Goal: Task Accomplishment & Management: Complete application form

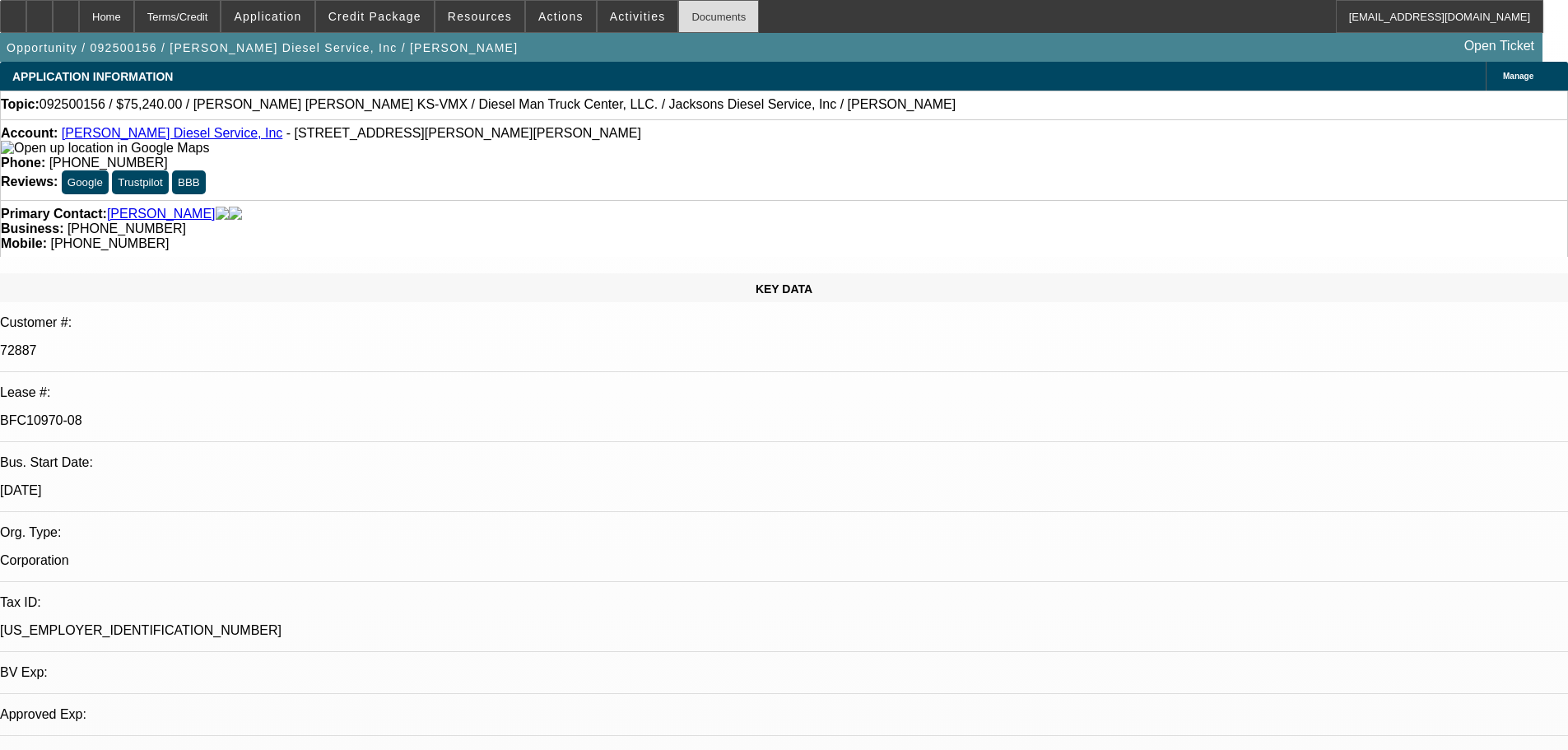
select select "0"
select select "2"
select select "0"
select select "6"
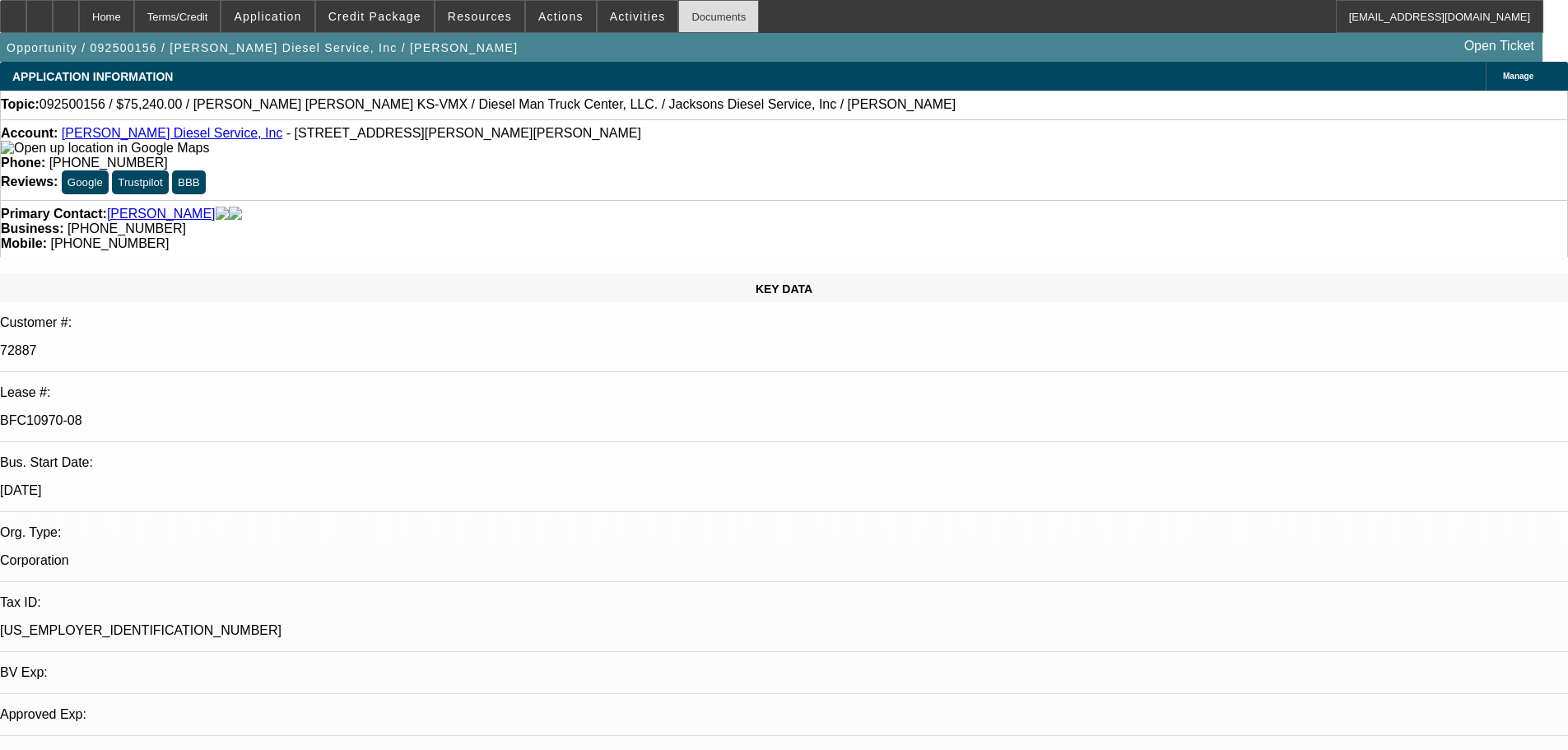
select select "0"
select select "2"
select select "0"
select select "6"
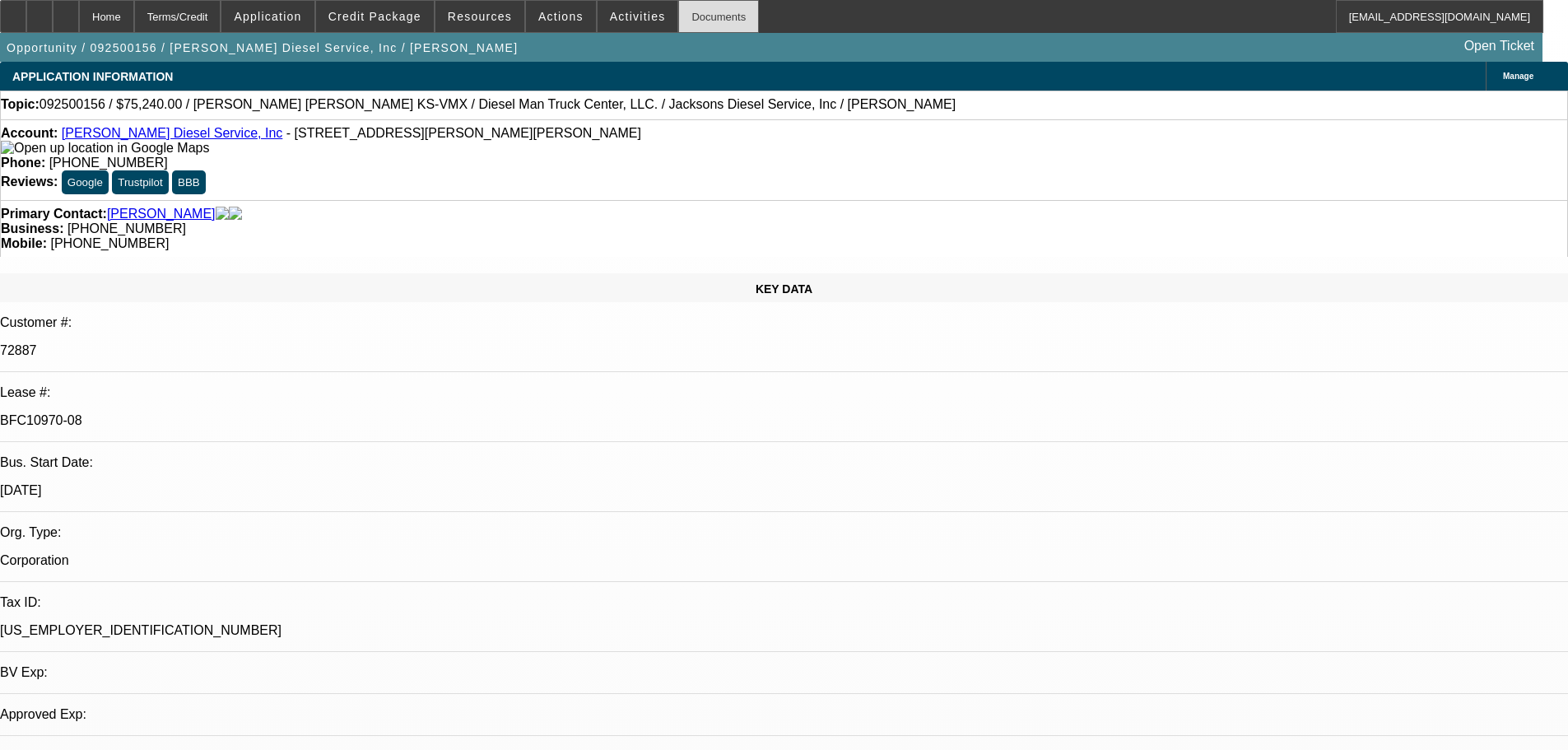
select select "0"
select select "2"
select select "0"
select select "6"
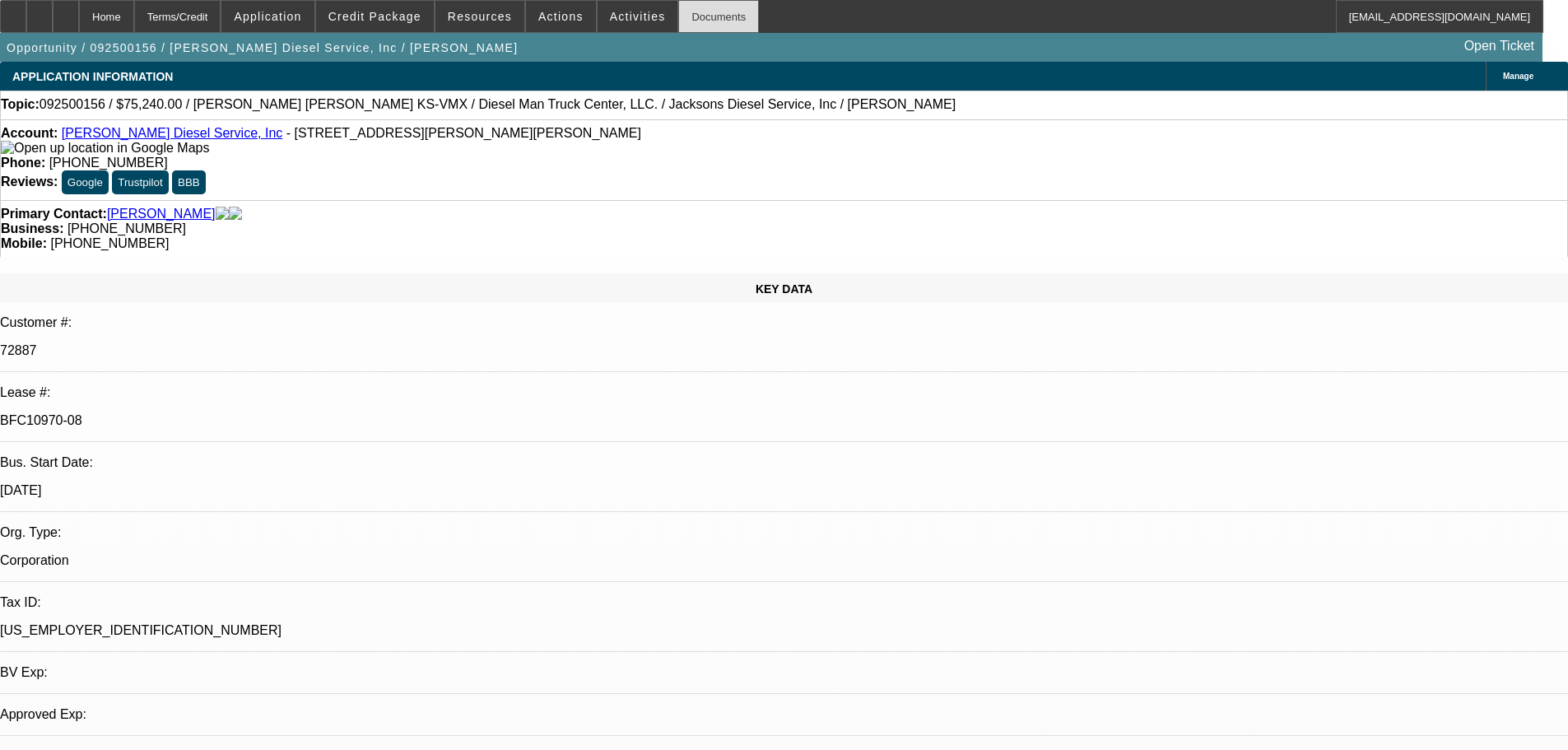
select select "0"
select select "2"
select select "0"
select select "6"
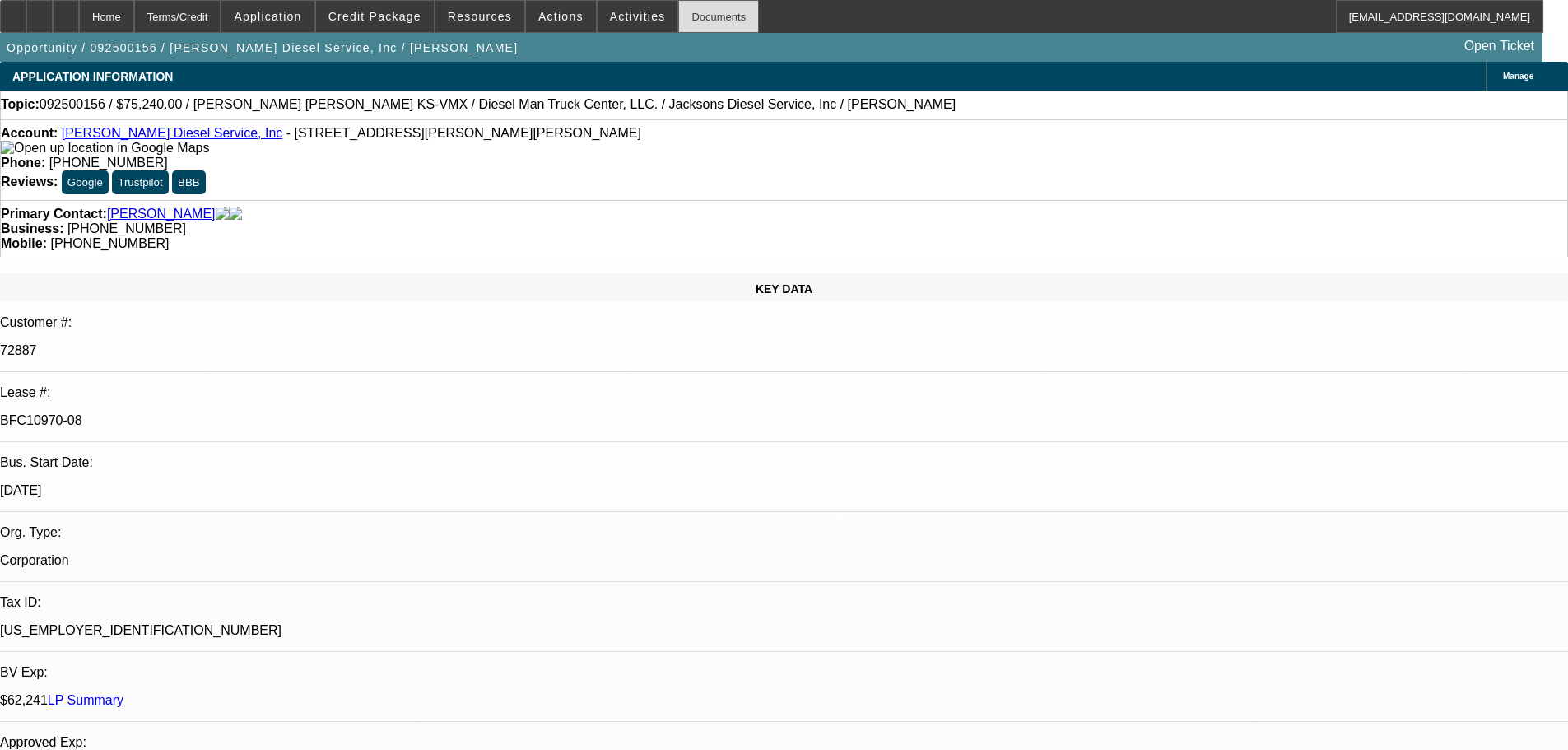
click at [699, 8] on div "Documents" at bounding box center [718, 17] width 80 height 33
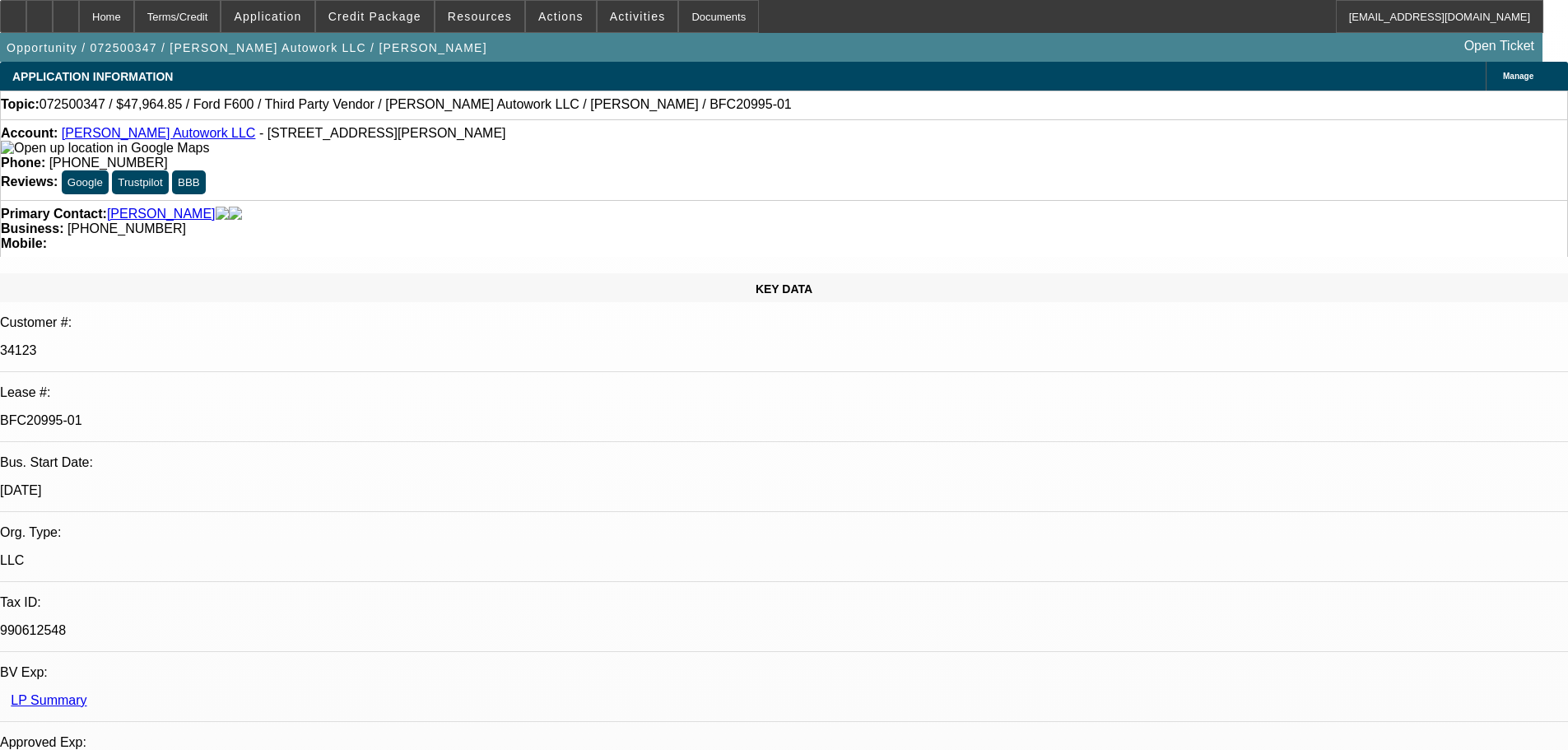
select select "0"
select select "2"
select select "0"
select select "6"
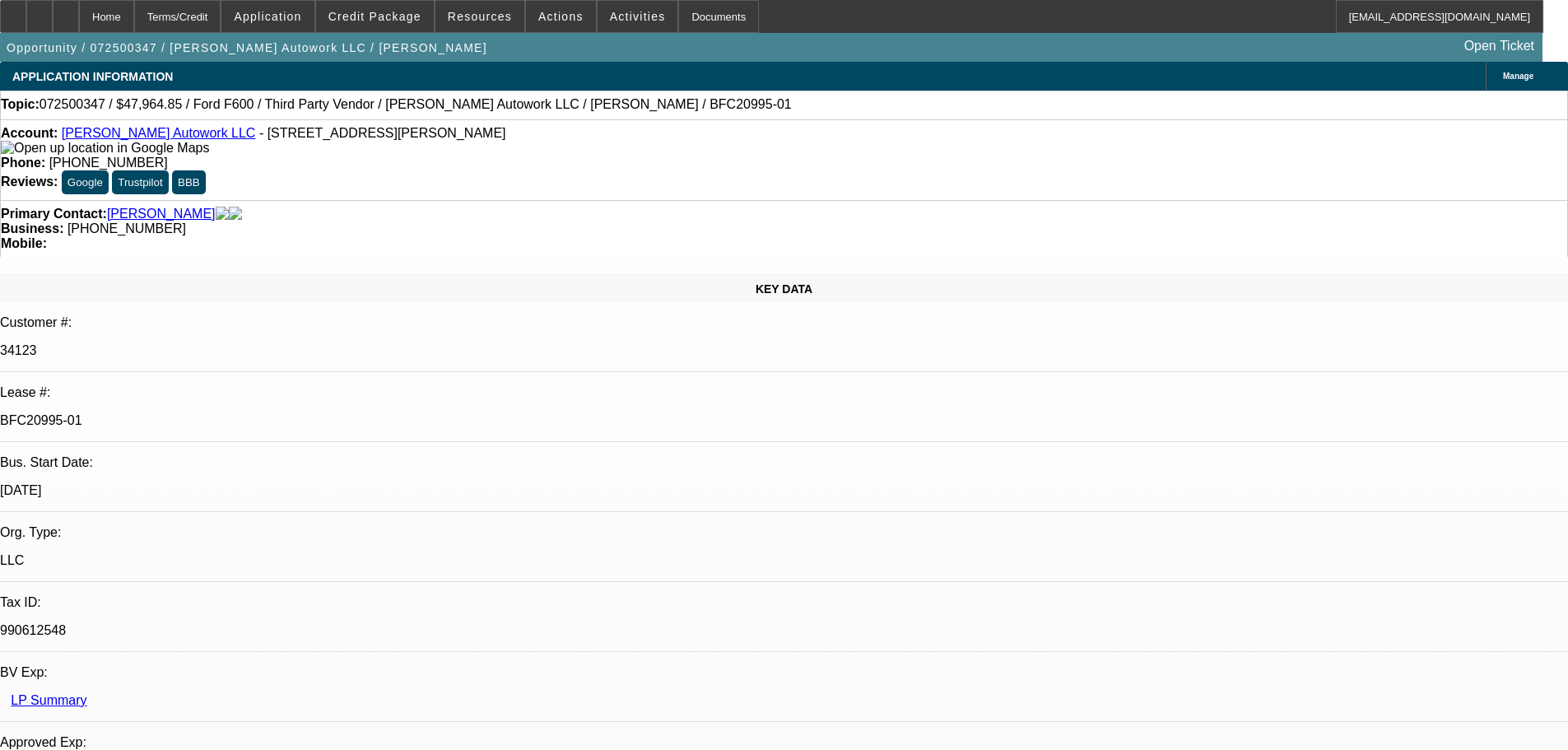
select select "0"
select select "2"
select select "0.1"
select select "4"
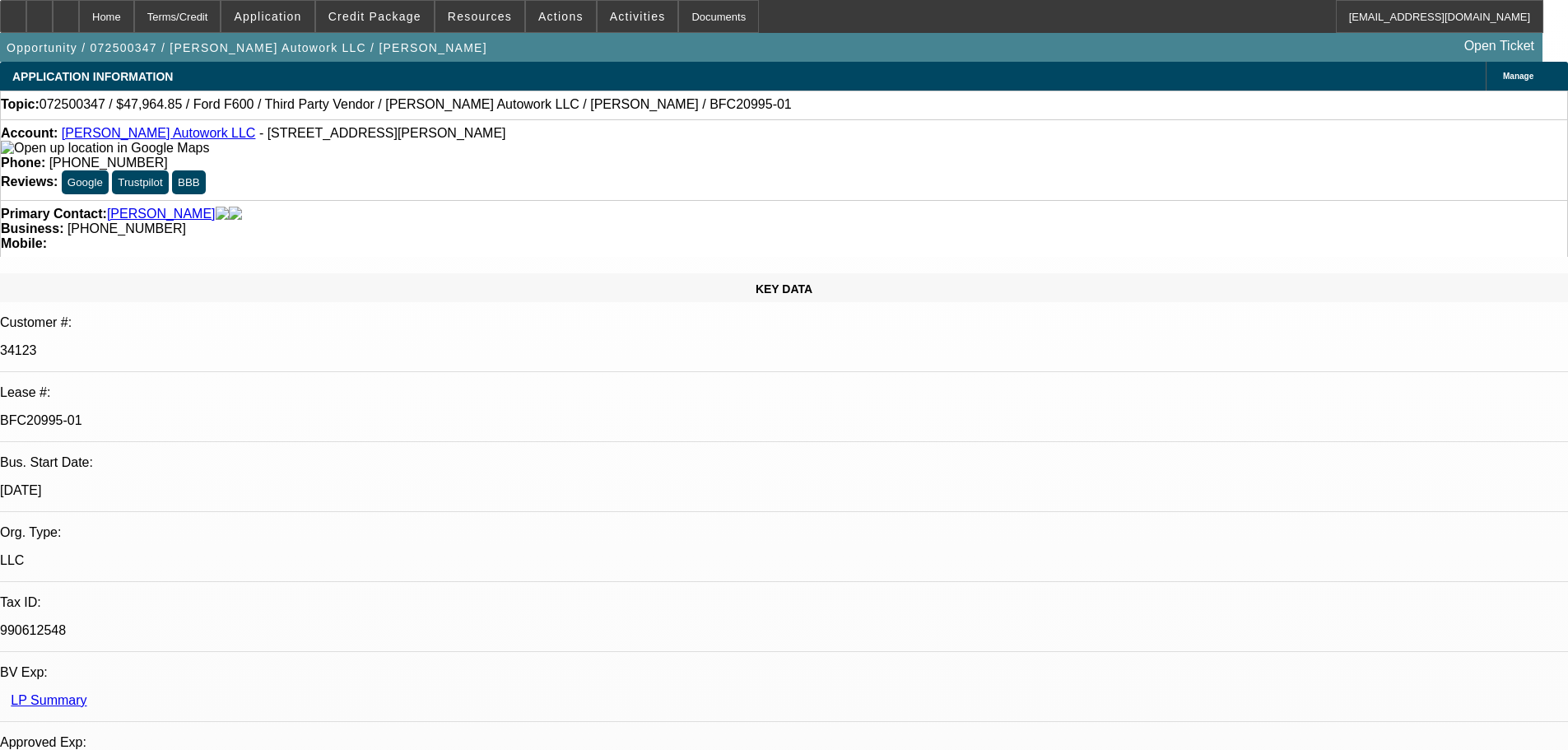
select select "0"
select select "2"
select select "0"
select select "6"
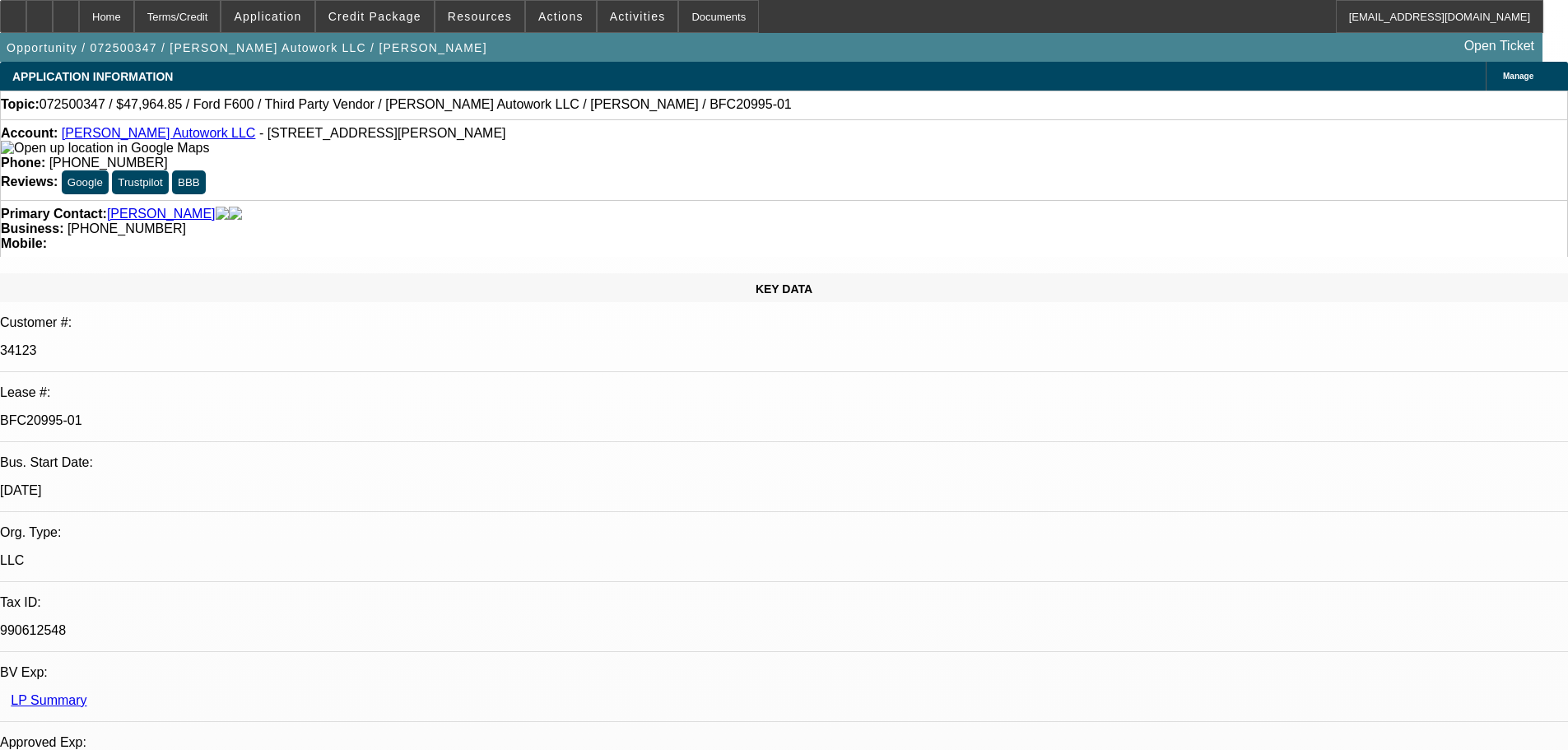
select select "0"
select select "2"
select select "0.1"
select select "4"
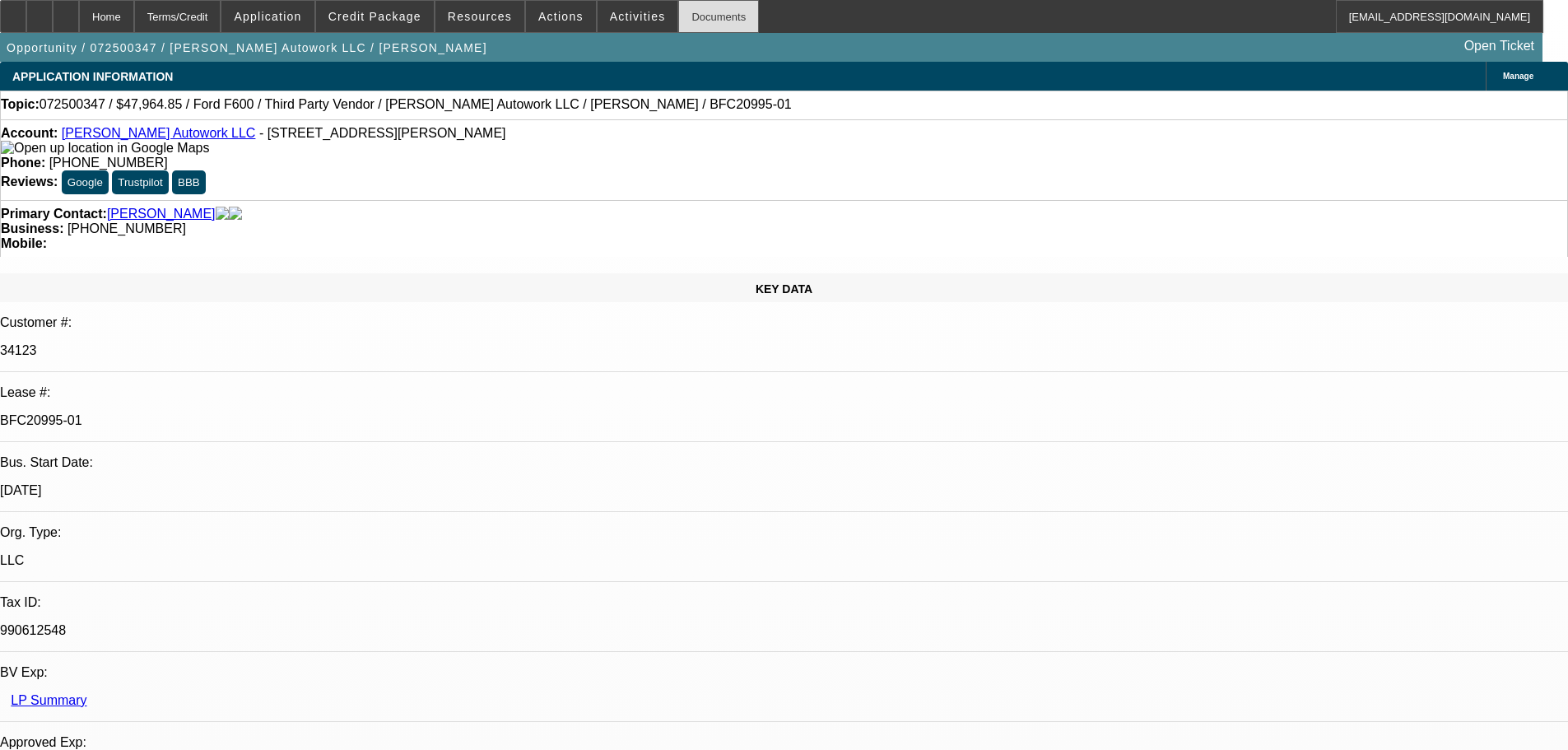
click at [714, 21] on div "Documents" at bounding box center [718, 17] width 80 height 33
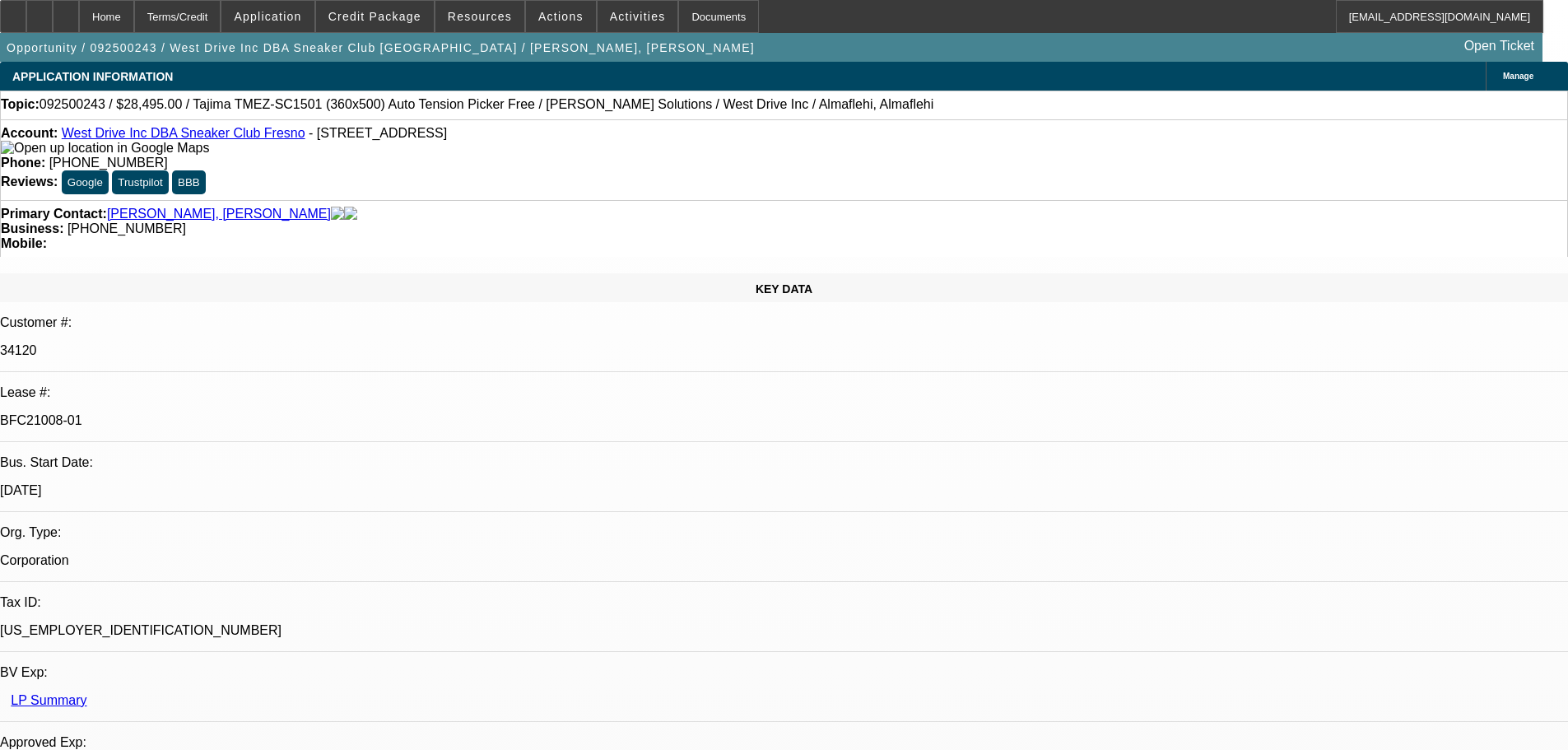
select select "0"
select select "2"
select select "0.1"
select select "4"
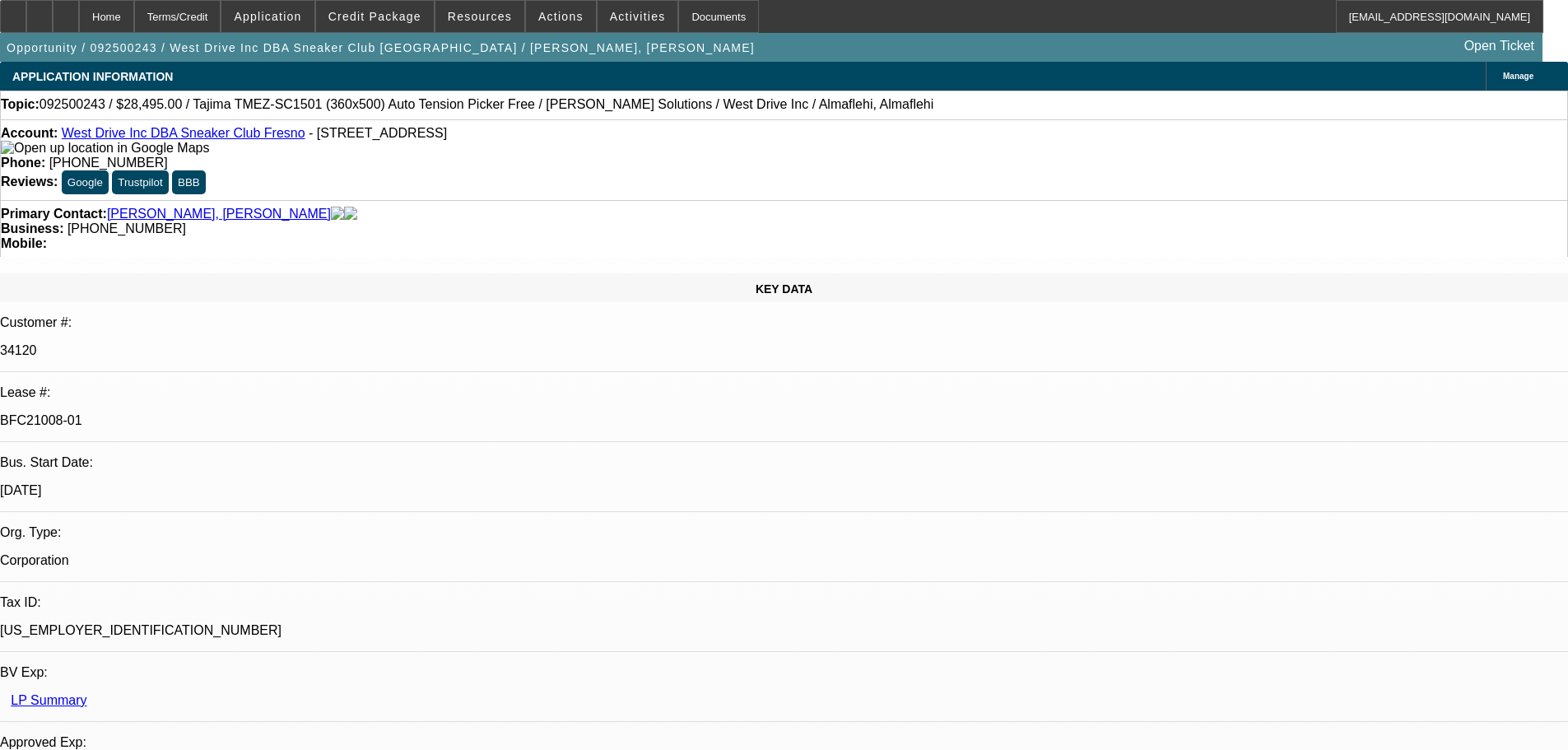
select select "0"
select select "2"
select select "0.1"
select select "4"
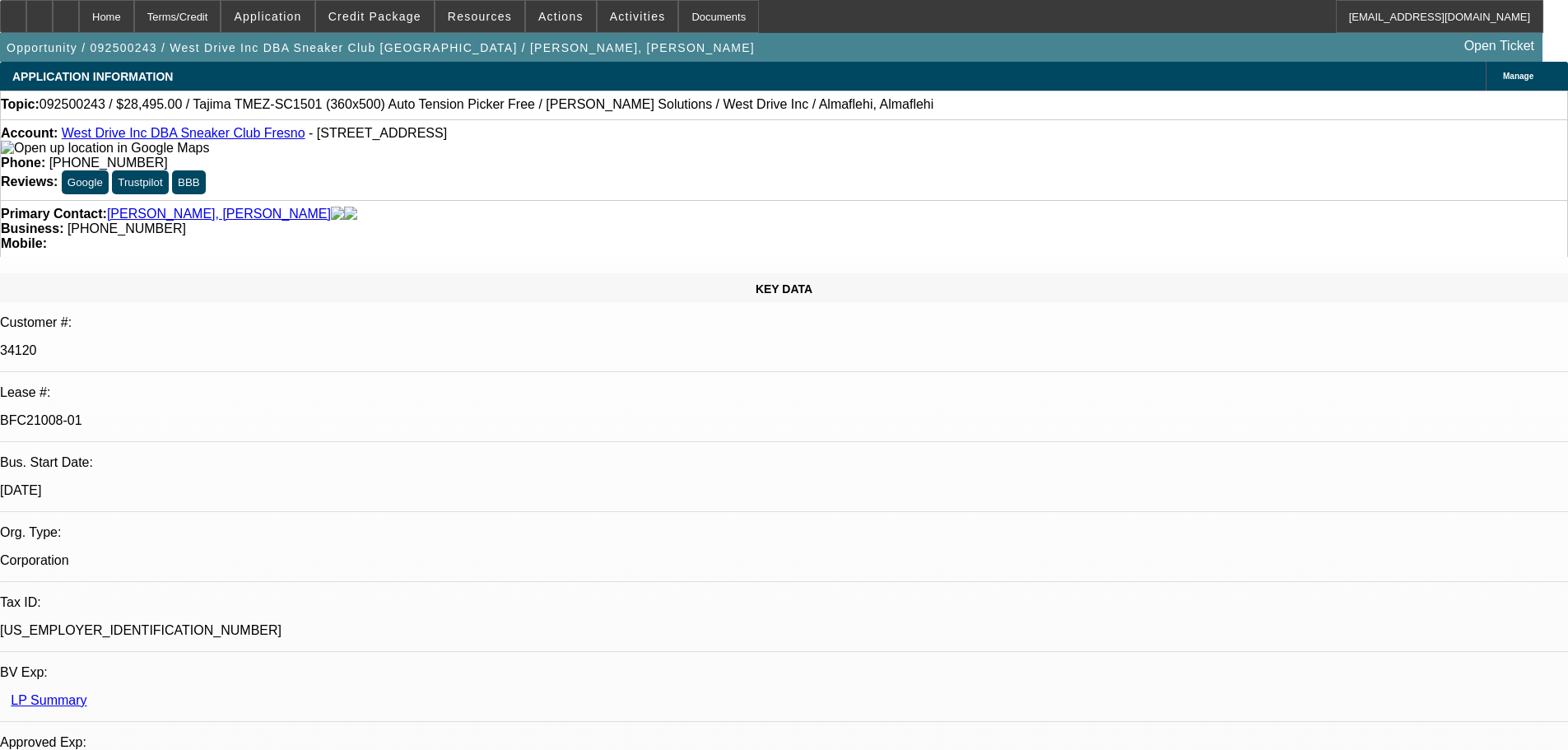
select select "0"
select select "2"
select select "0.1"
select select "4"
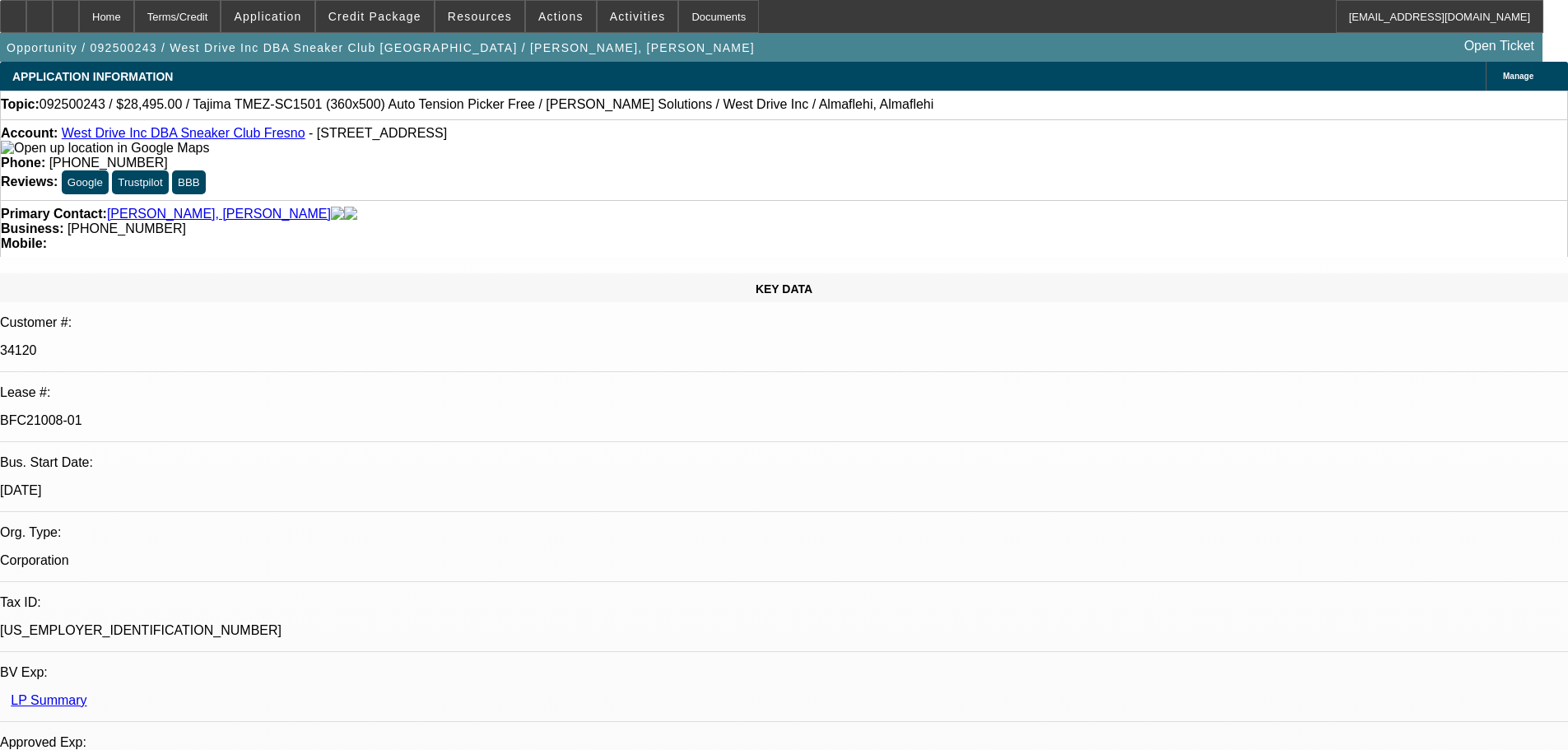
select select "0"
select select "2"
select select "0.1"
select select "4"
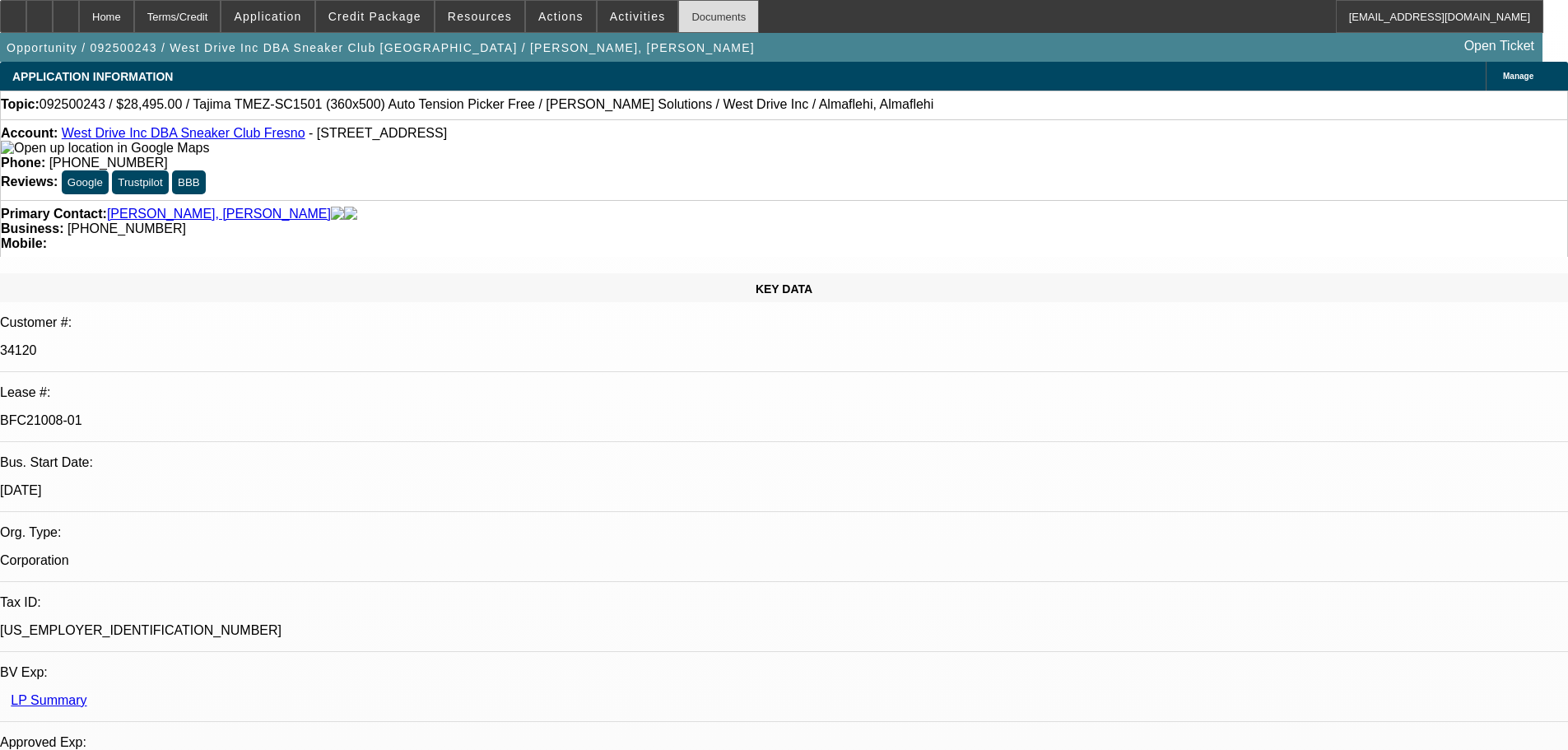
click at [695, 21] on div "Documents" at bounding box center [718, 17] width 80 height 33
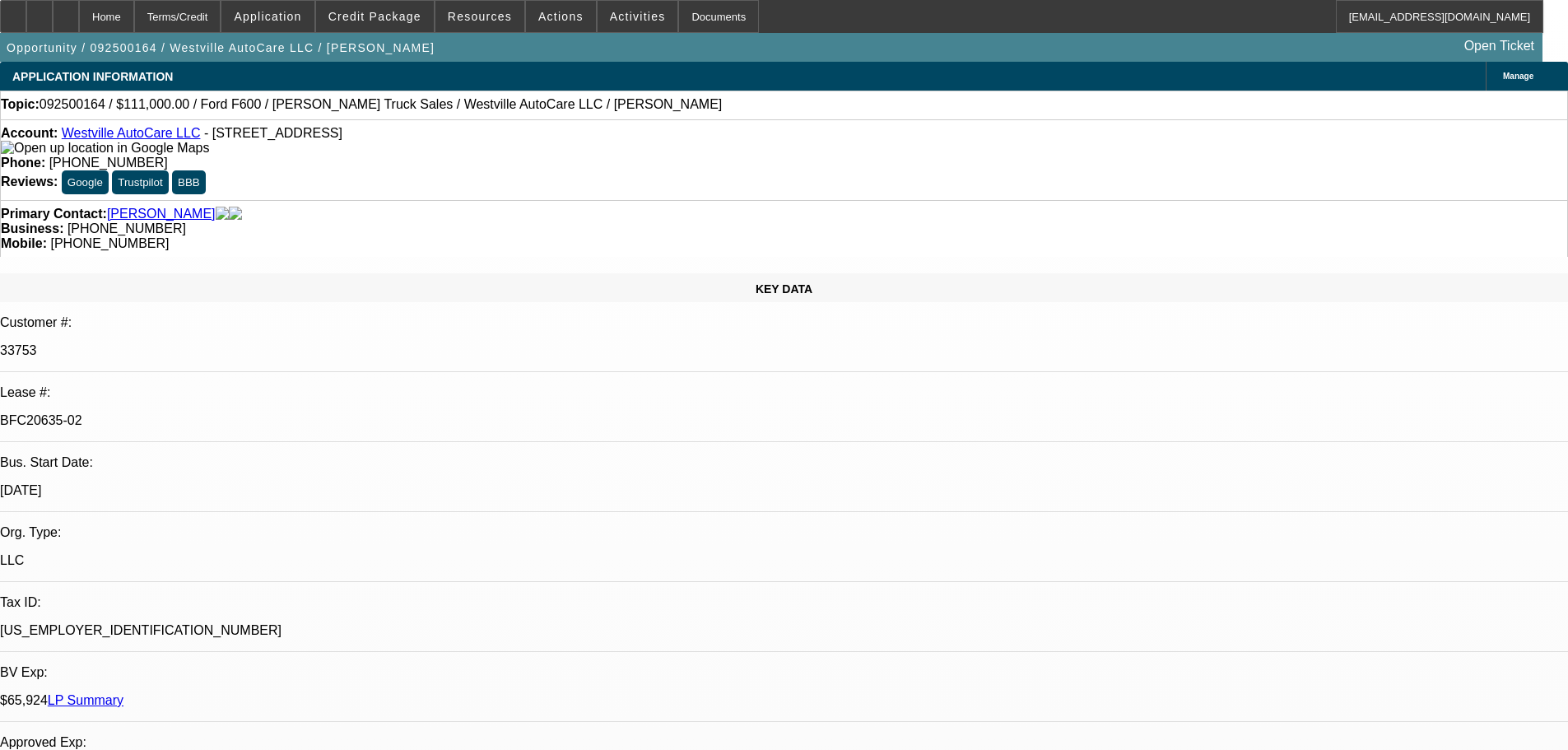
select select "0"
select select "2"
select select "0"
select select "6"
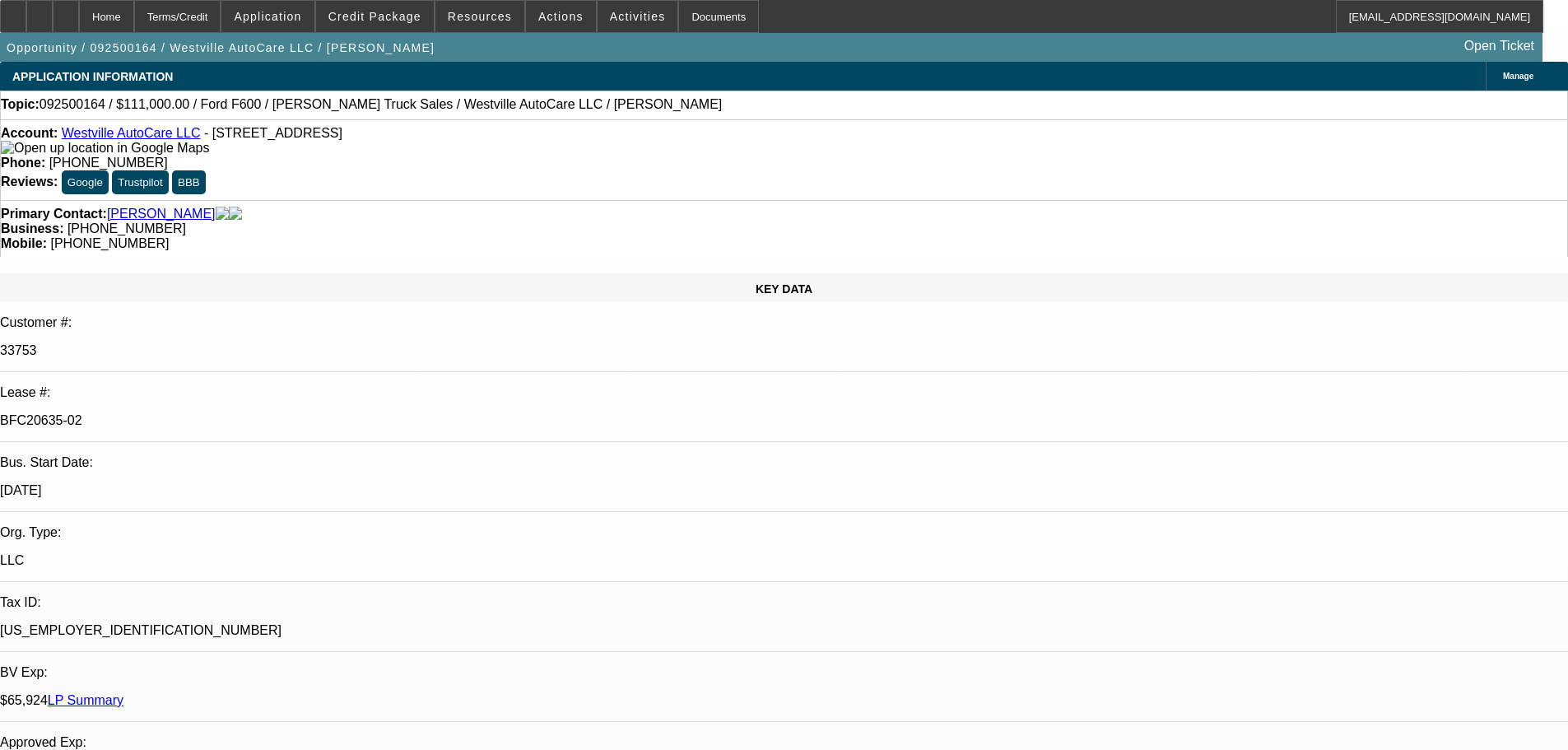
select select "0"
select select "2"
select select "0"
select select "6"
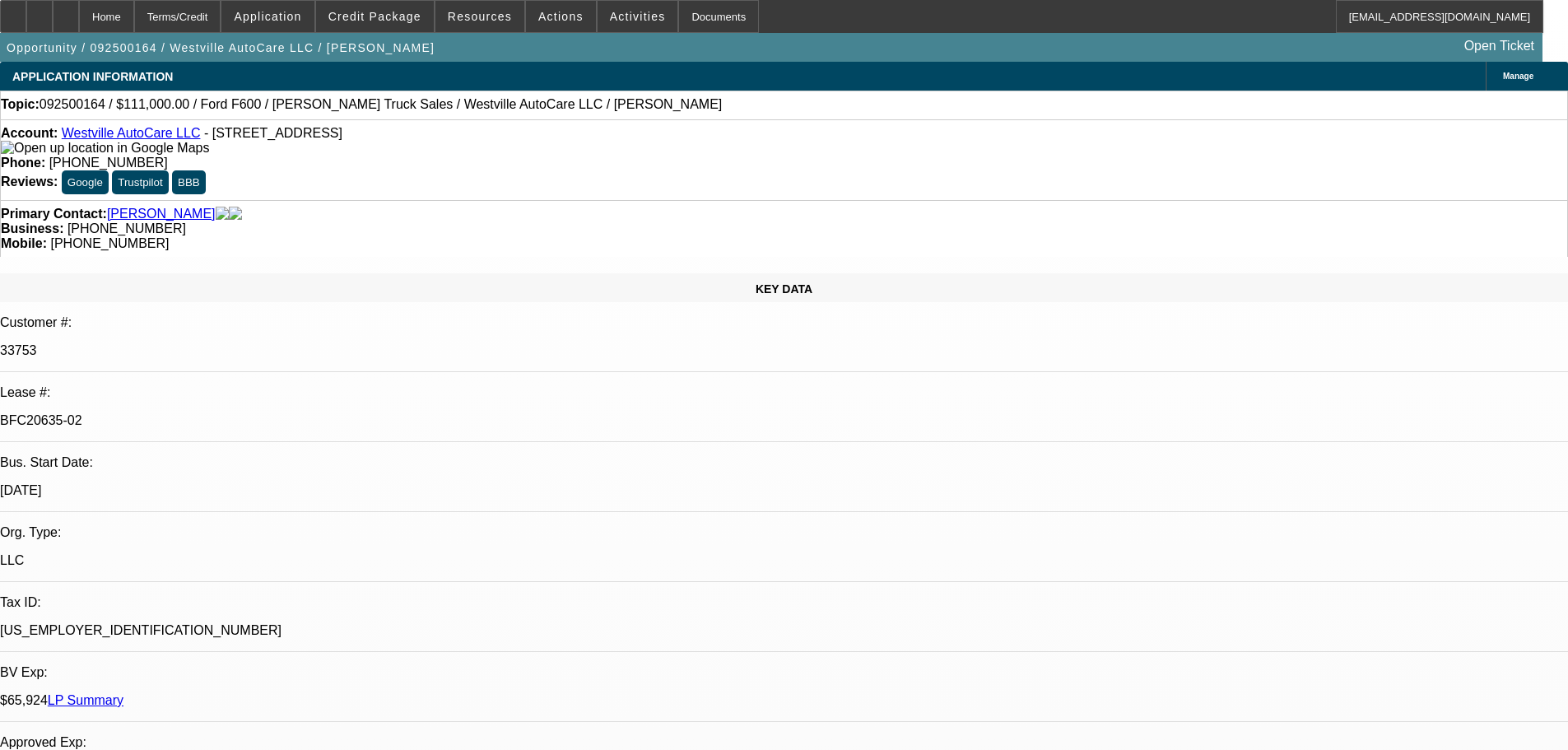
select select "0"
select select "2"
select select "0"
select select "6"
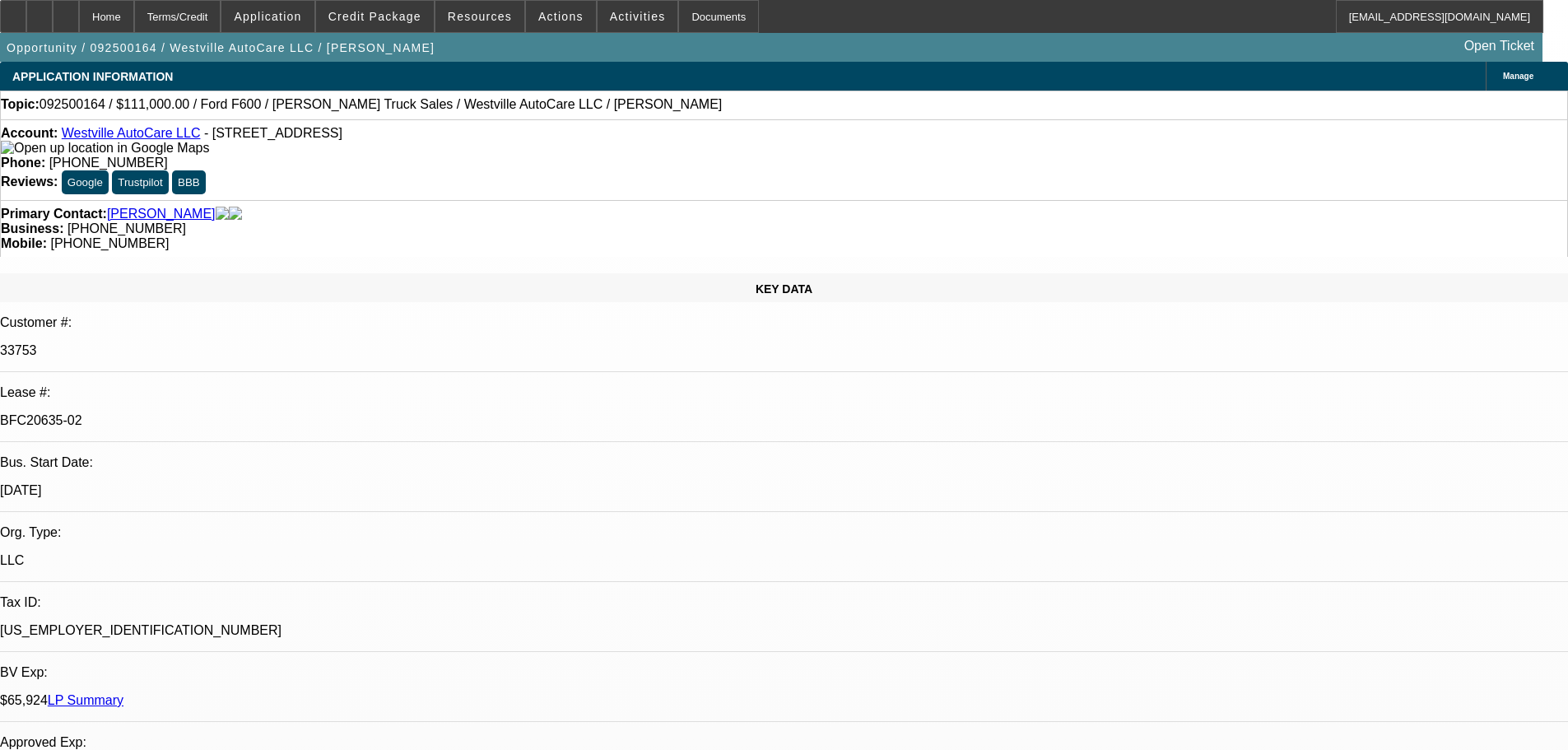
select select "0"
select select "2"
select select "0"
select select "6"
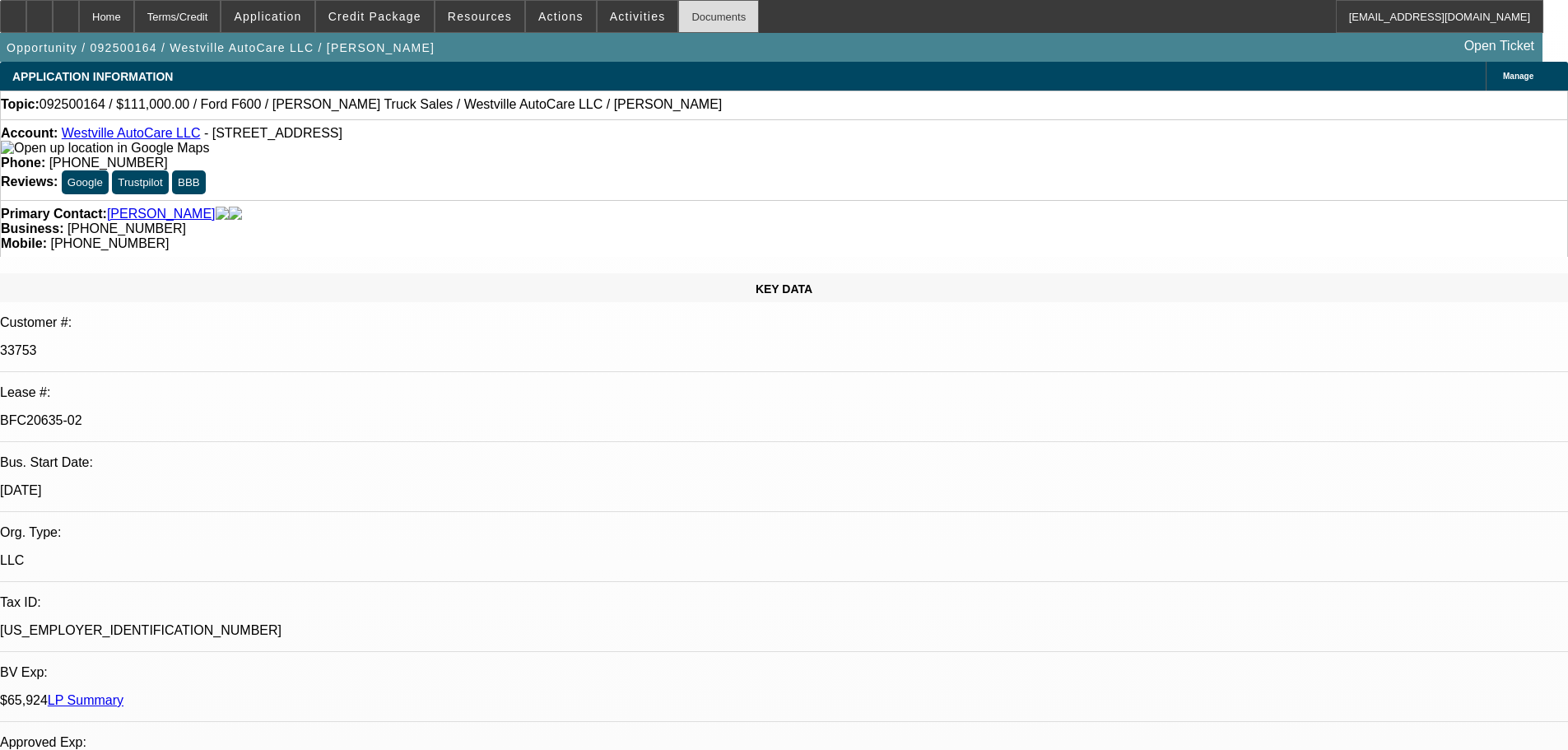
click at [678, 24] on div "Documents" at bounding box center [718, 17] width 80 height 33
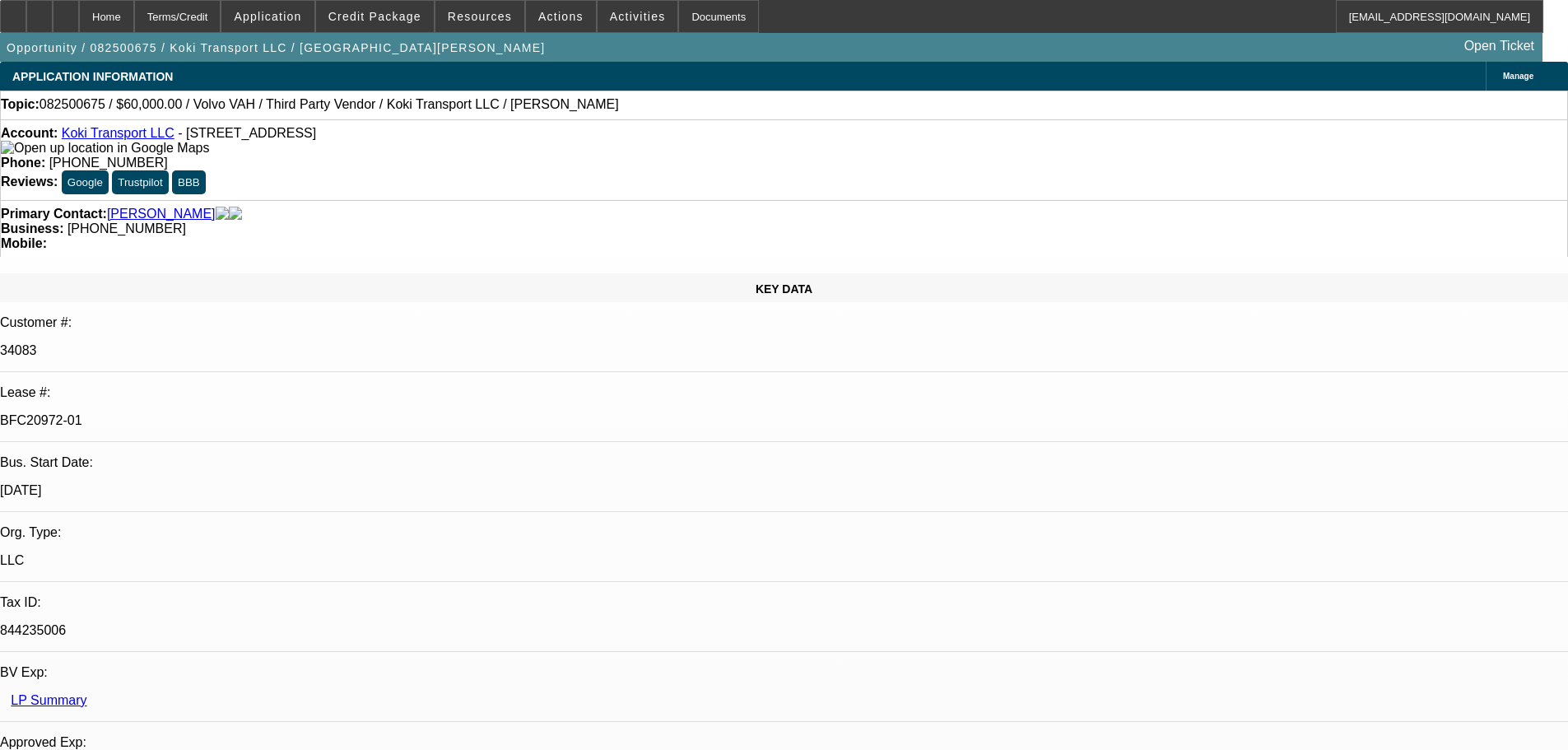
select select "0.2"
select select "2"
select select "0"
select select "6"
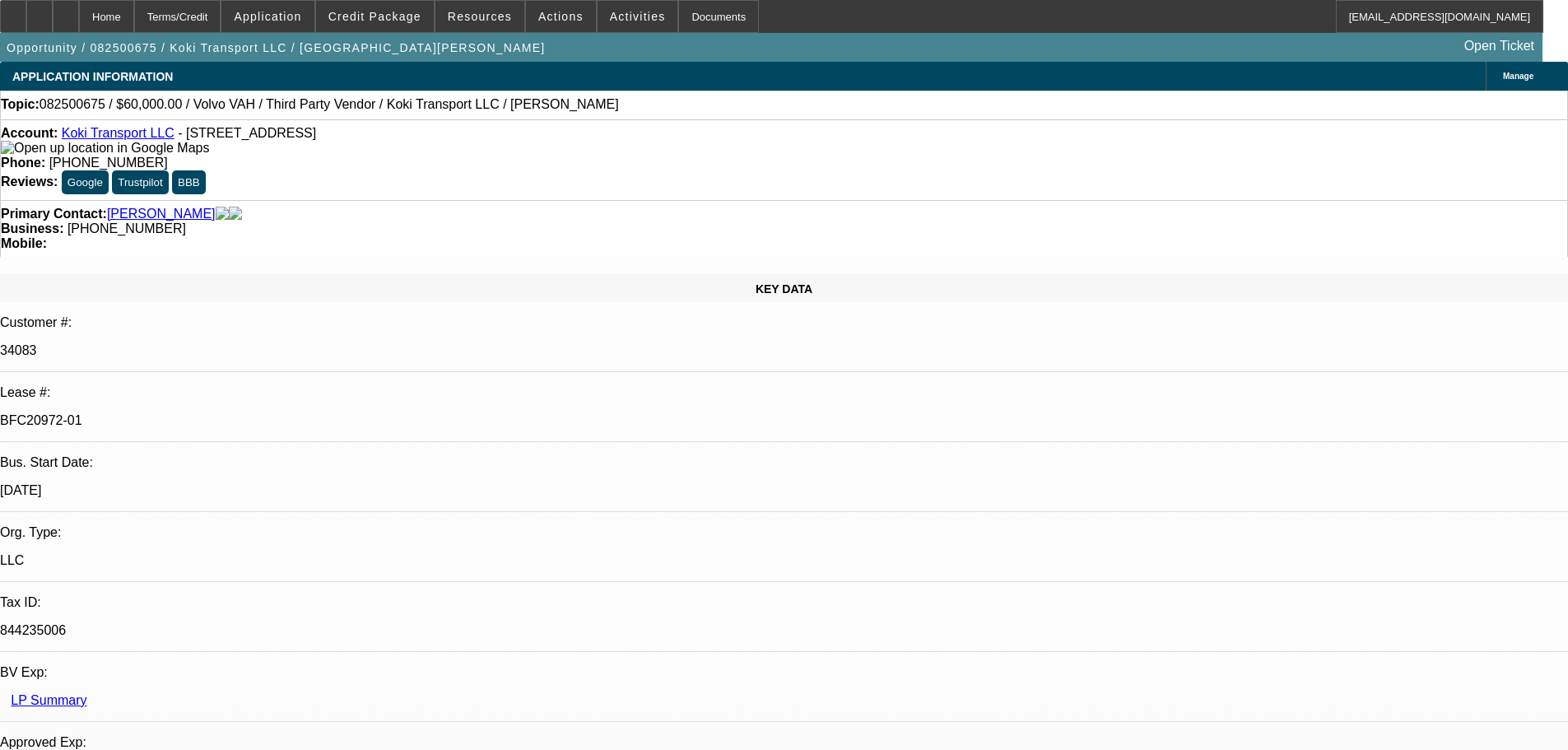
select select "0"
select select "2"
select select "0.1"
select select "4"
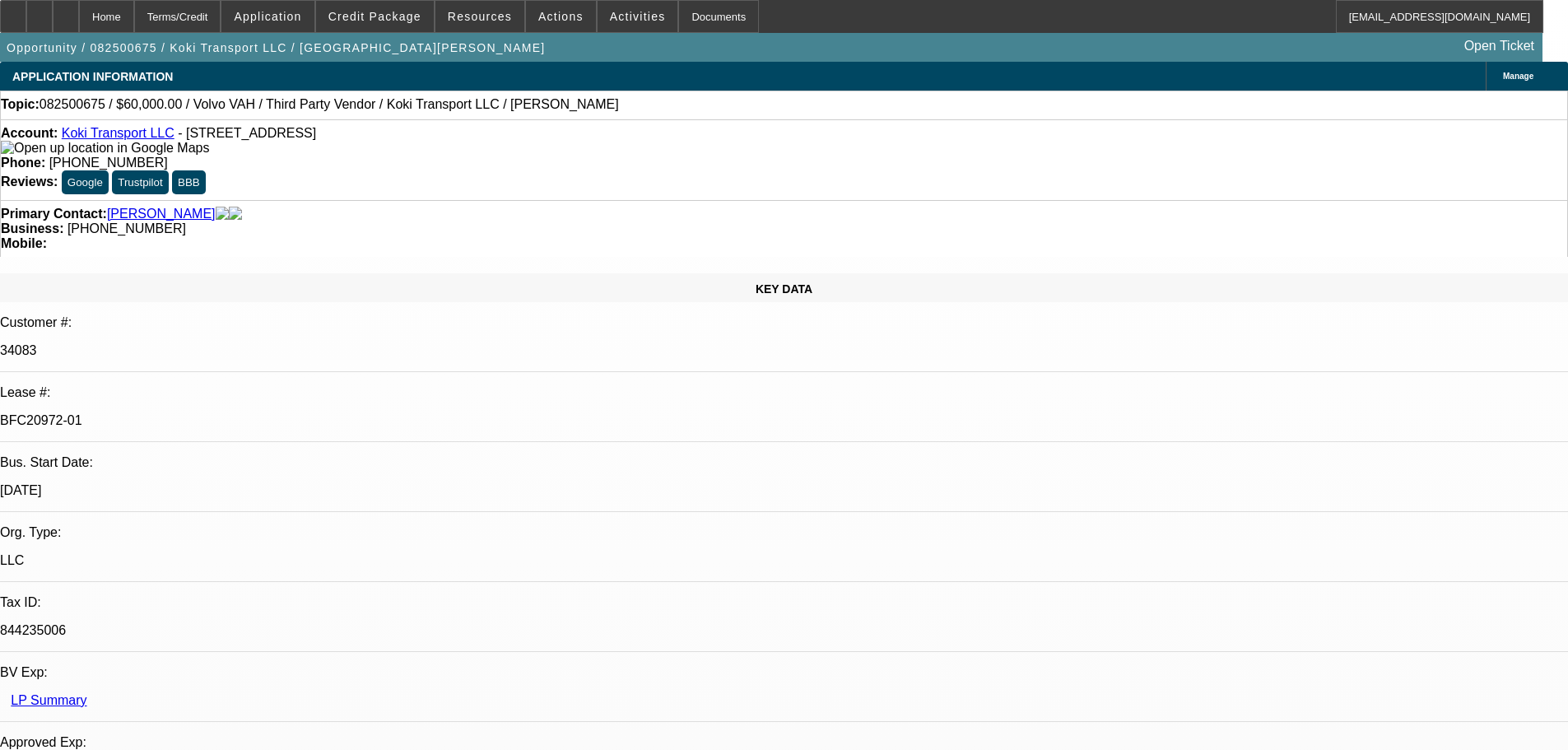
select select "0.2"
select select "2"
select select "0.1"
select select "4"
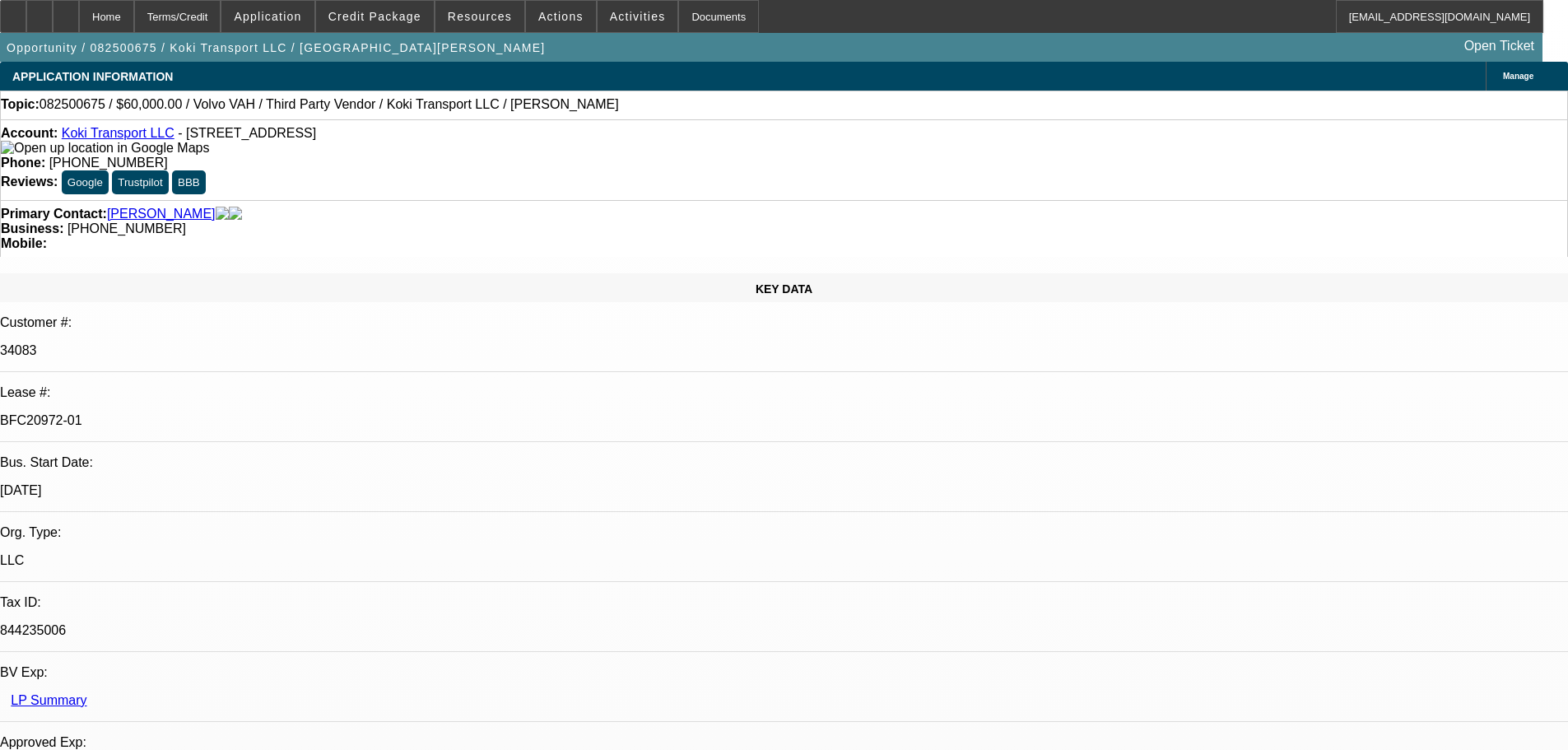
select select "0.15"
select select "2"
select select "0.1"
select select "4"
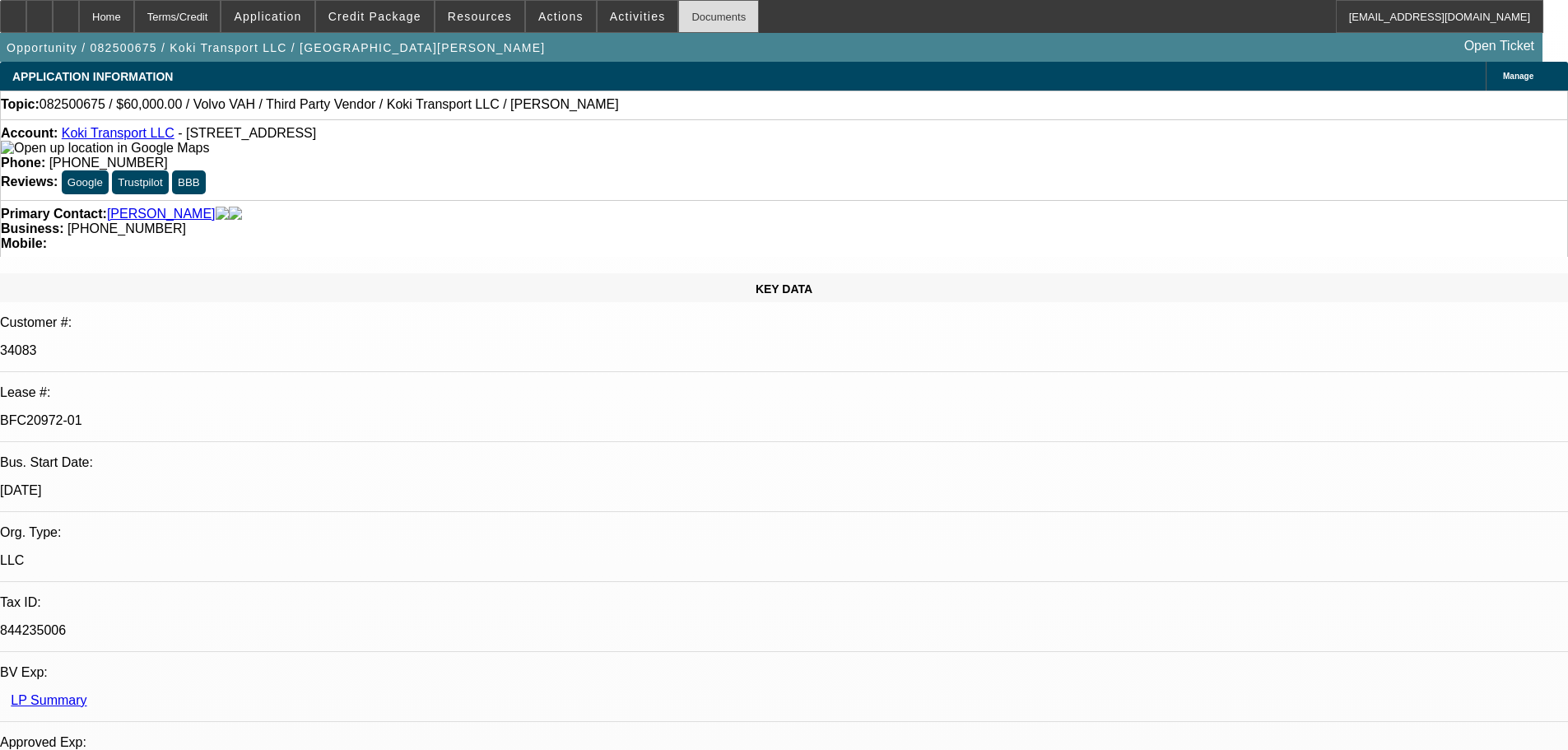
click at [690, 17] on div "Documents" at bounding box center [718, 17] width 80 height 33
